Goal: Transaction & Acquisition: Purchase product/service

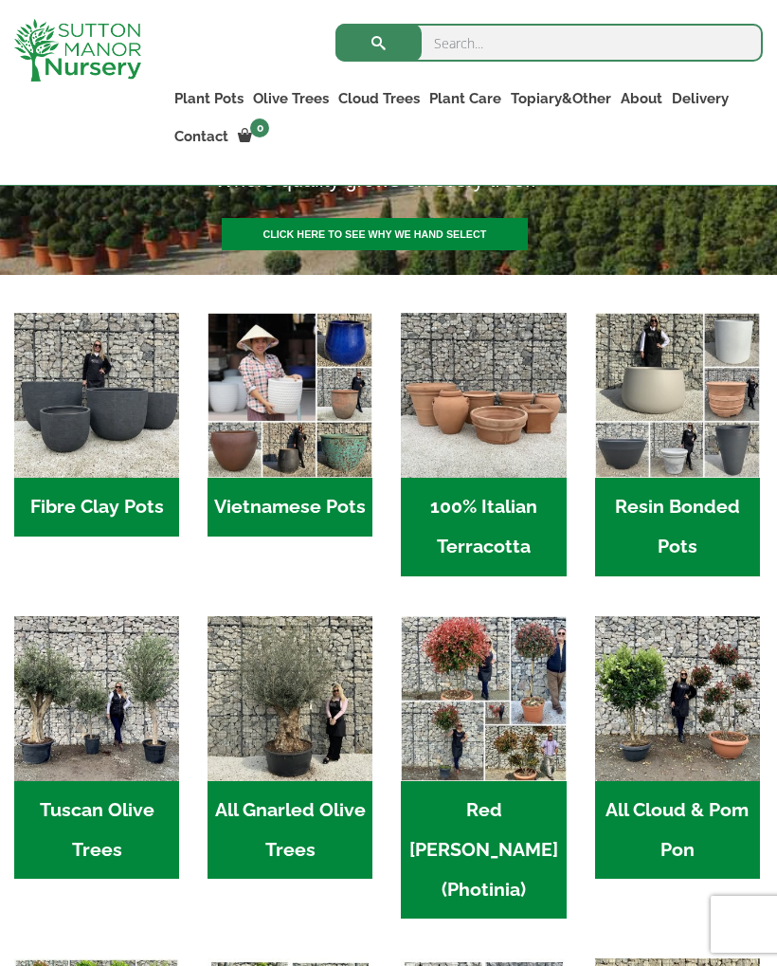
scroll to position [443, 0]
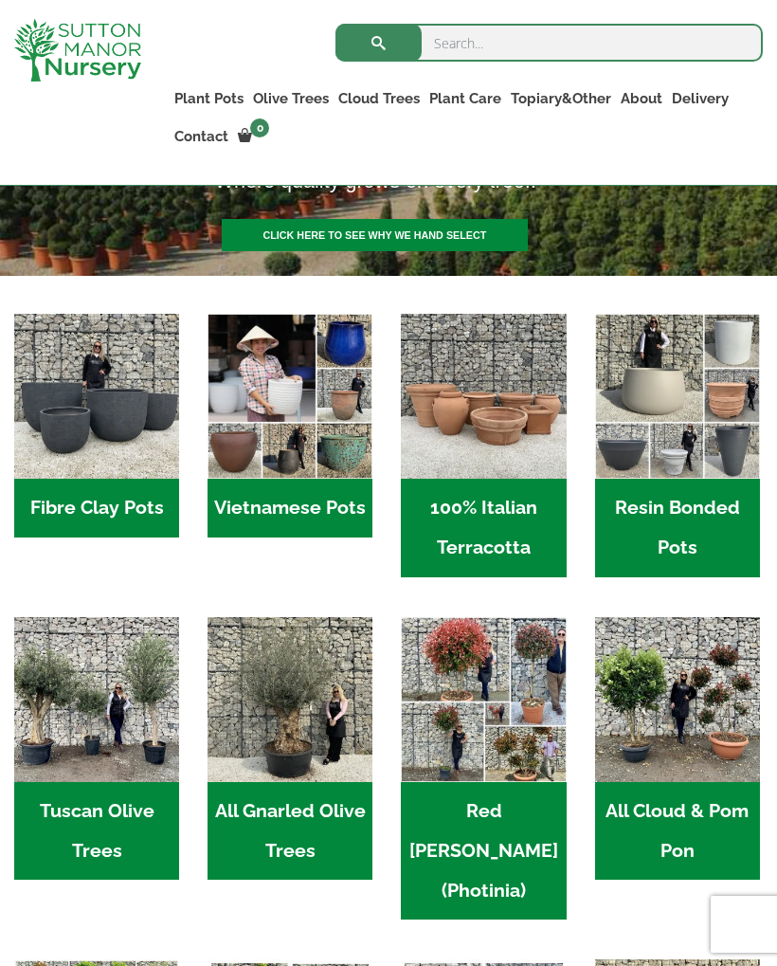
click at [130, 496] on h2 "Fibre Clay Pots (3)" at bounding box center [96, 508] width 165 height 59
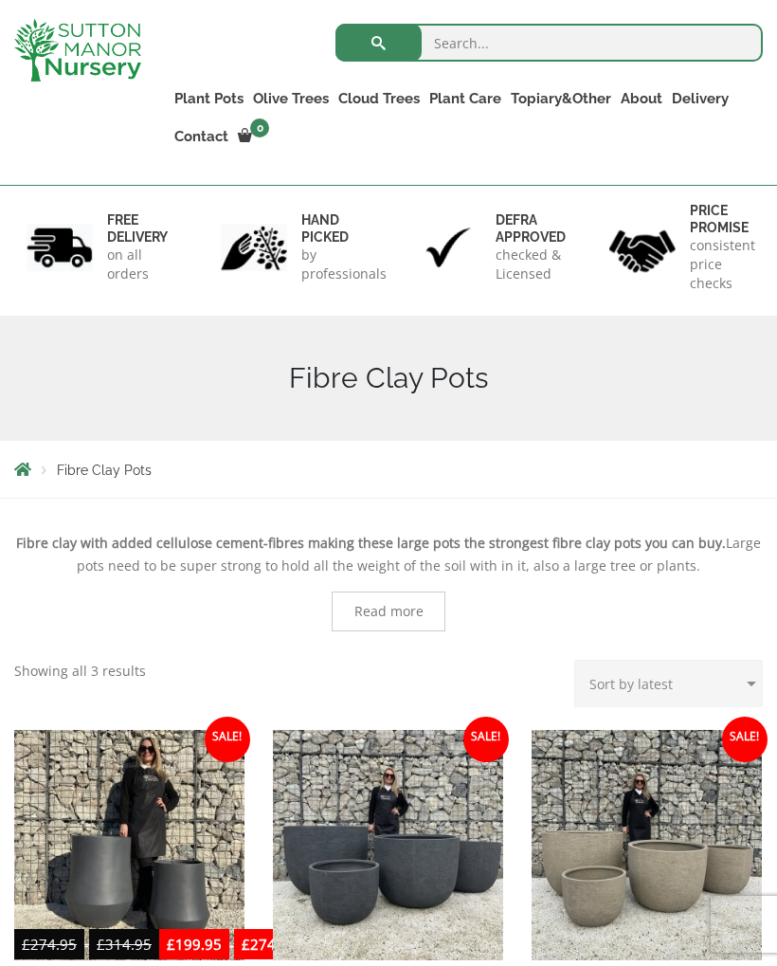
scroll to position [110, 0]
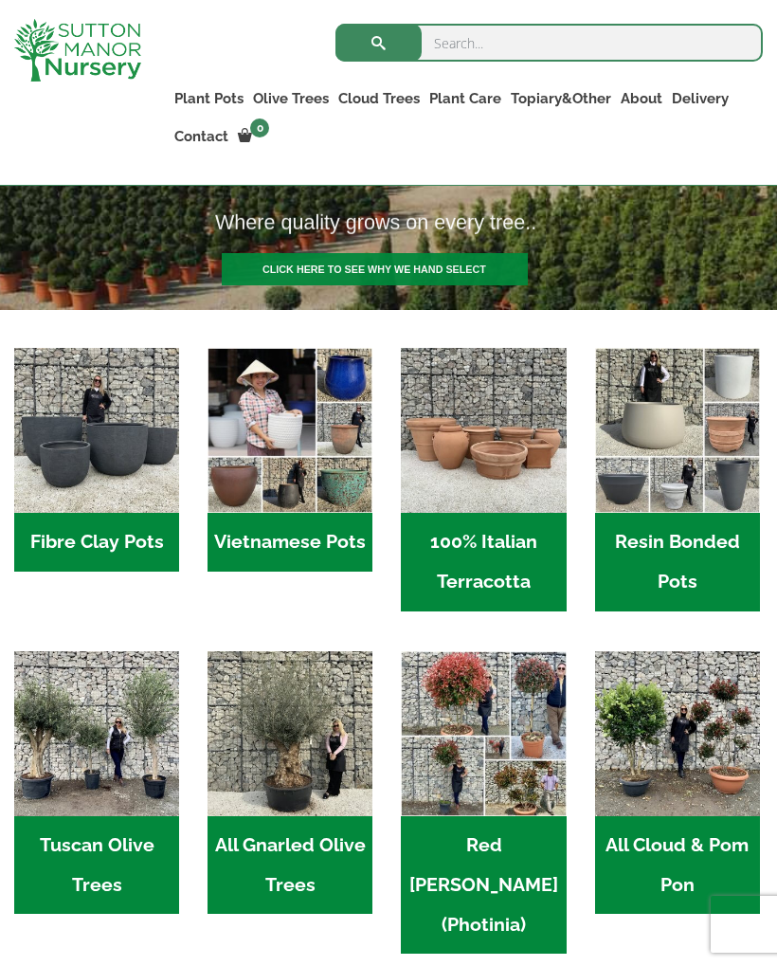
click at [310, 540] on h2 "Vietnamese Pots (55)" at bounding box center [290, 542] width 165 height 59
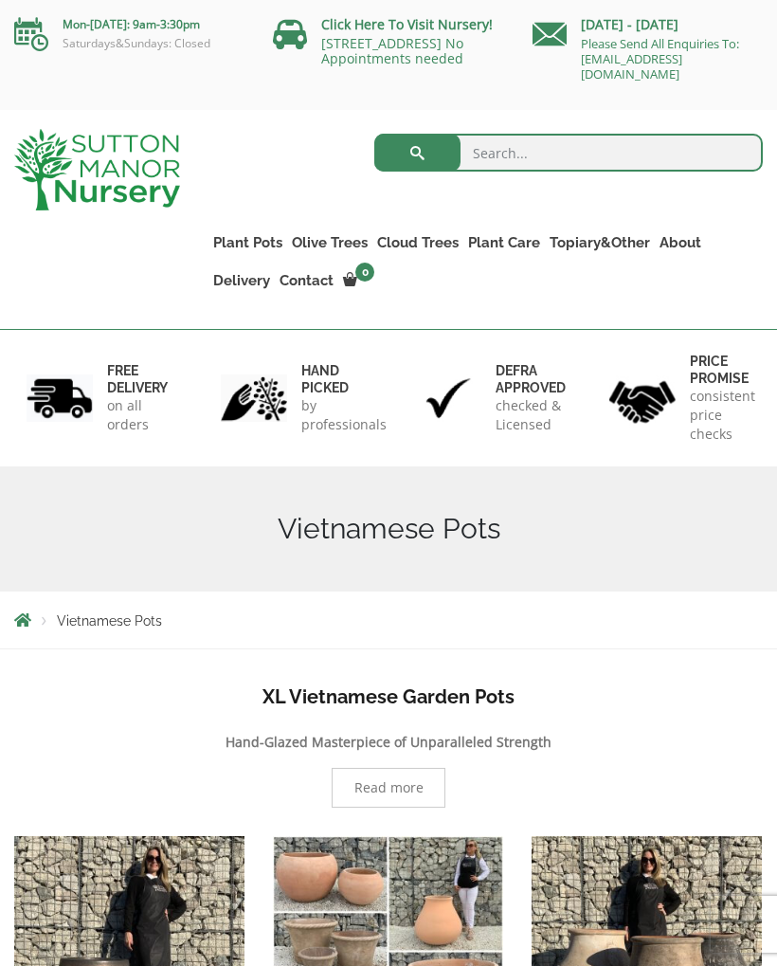
click at [518, 150] on input "search" at bounding box center [568, 153] width 389 height 38
type input "B"
click at [417, 153] on button "submit" at bounding box center [417, 153] width 86 height 38
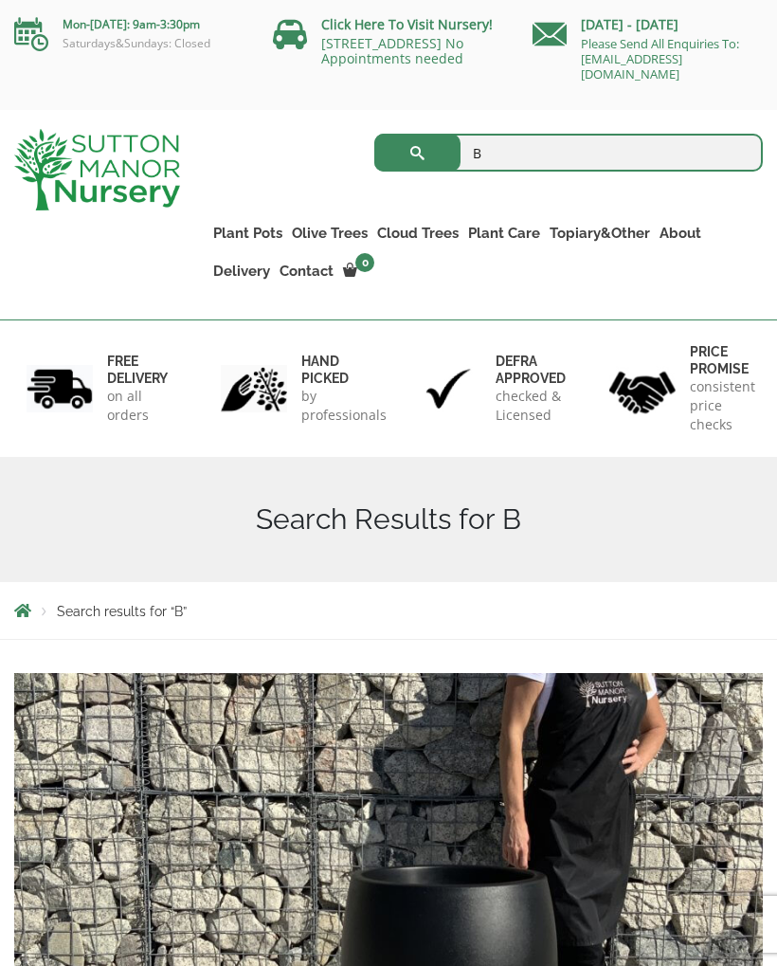
click at [507, 149] on input "B" at bounding box center [568, 153] width 389 height 38
type input "Blue pots"
click at [417, 153] on button "submit" at bounding box center [417, 153] width 86 height 38
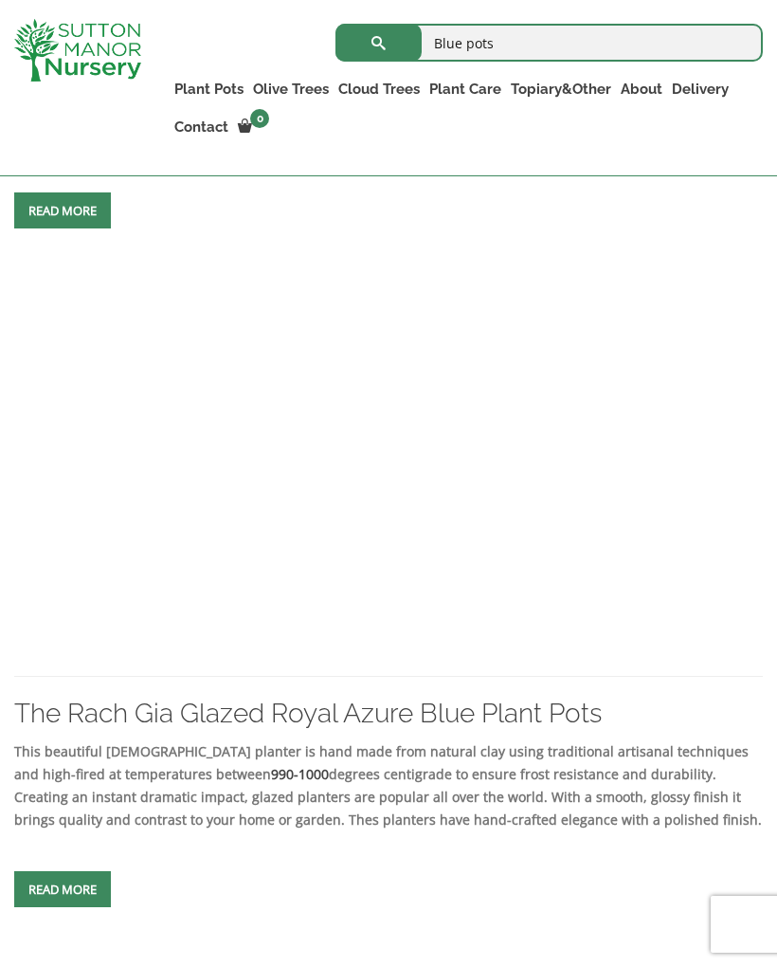
scroll to position [1096, 0]
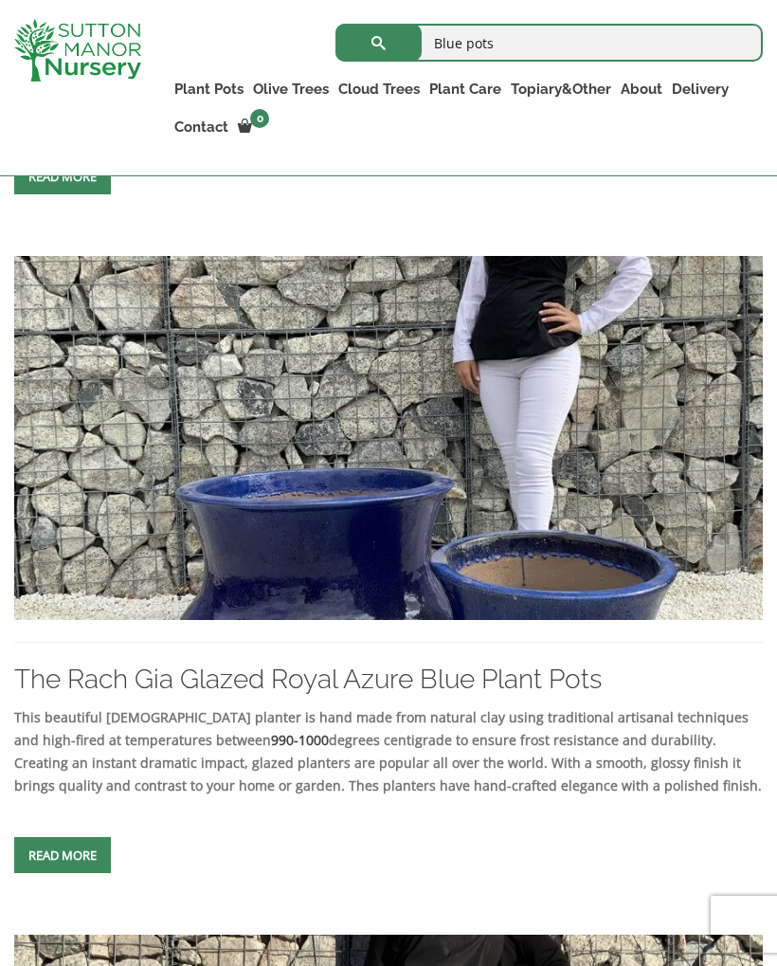
click at [63, 855] on span at bounding box center [63, 855] width 0 height 0
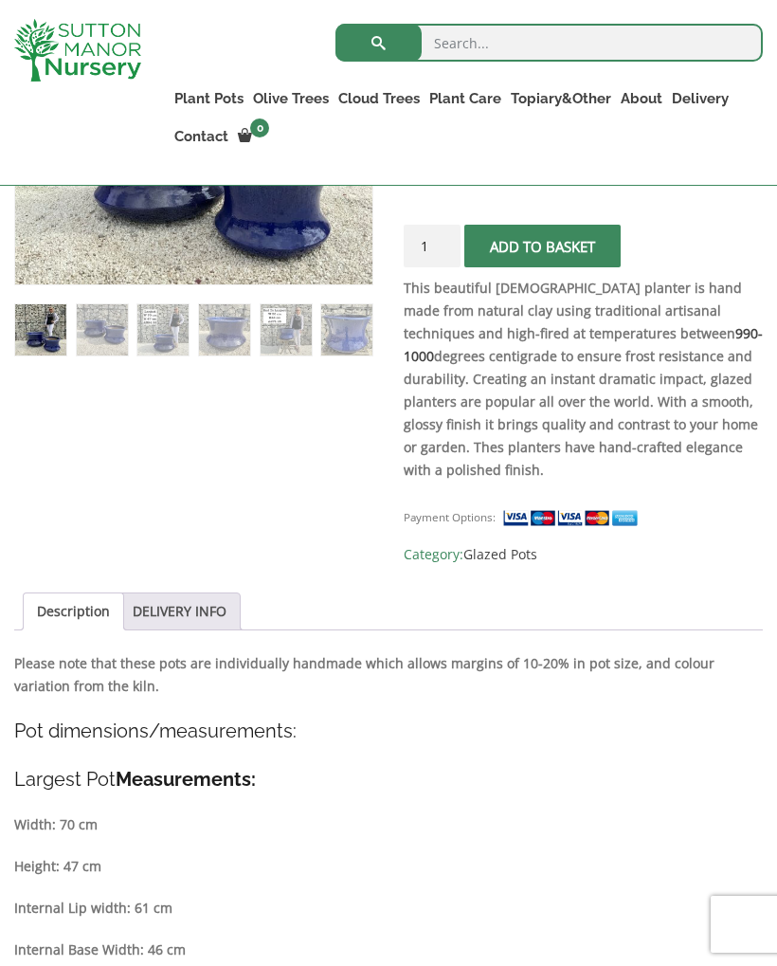
scroll to position [596, 0]
